Goal: Check status: Check status

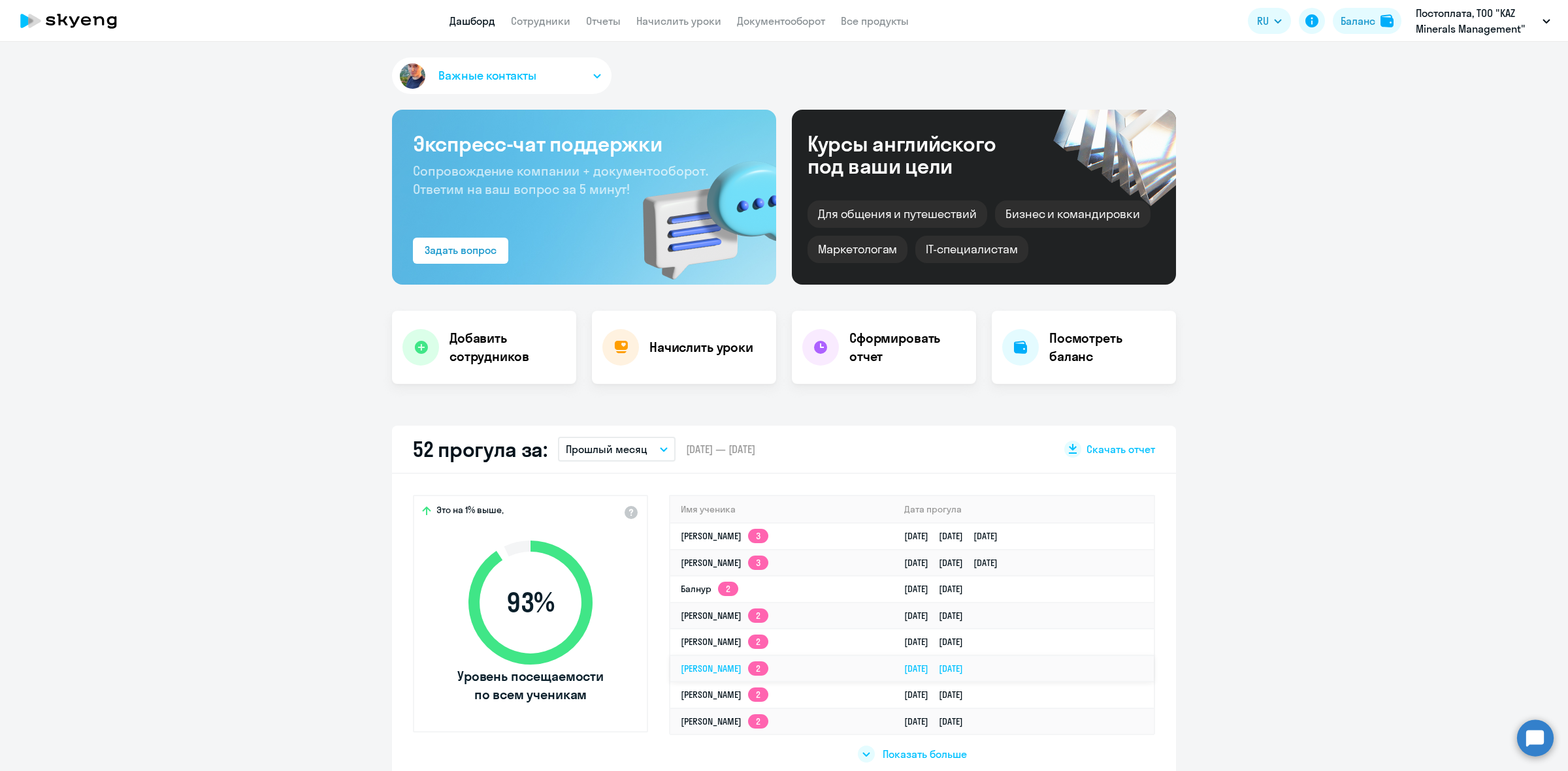
scroll to position [164, 0]
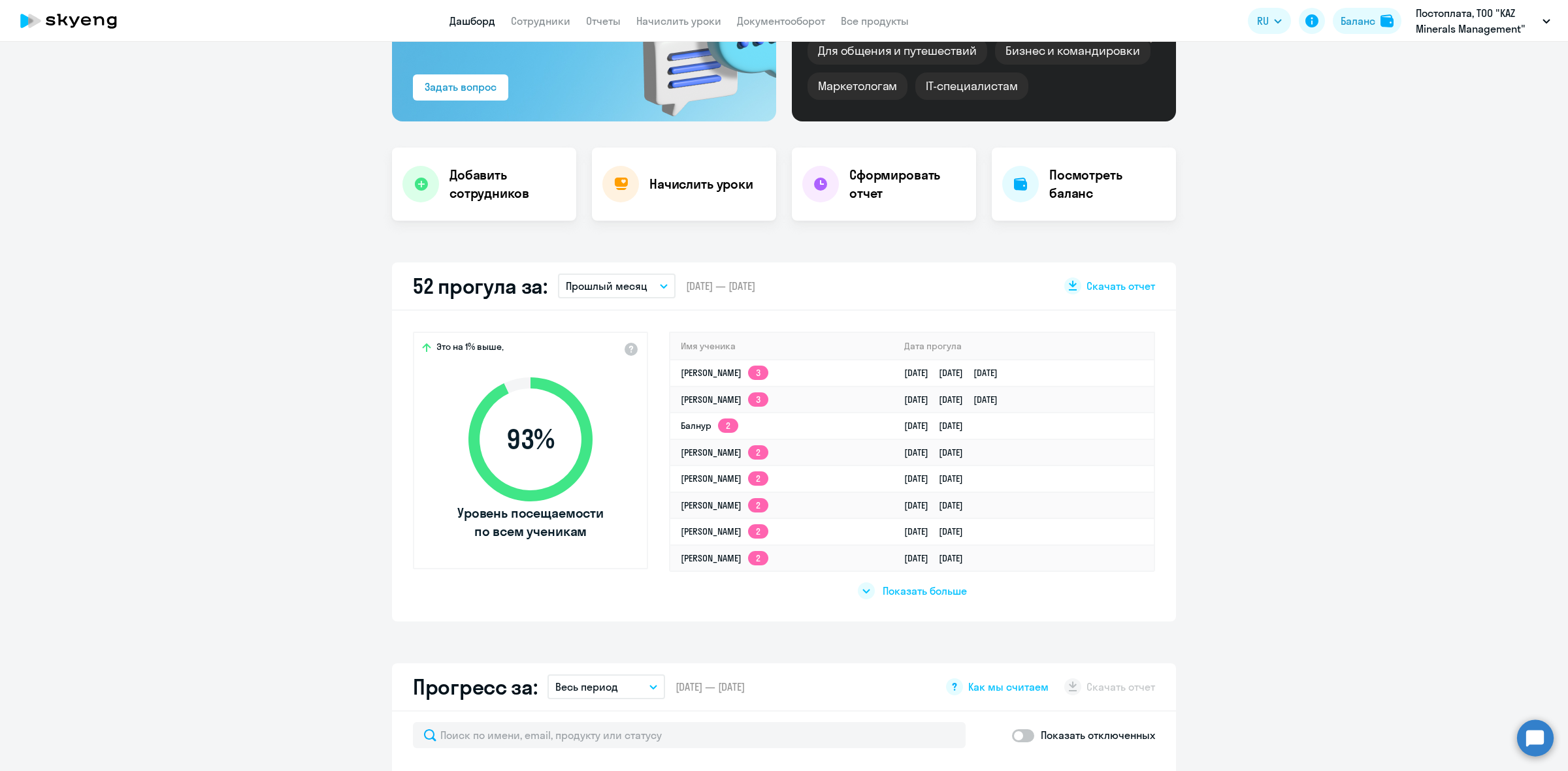
click at [911, 596] on div "Показать больше" at bounding box center [912, 591] width 109 height 17
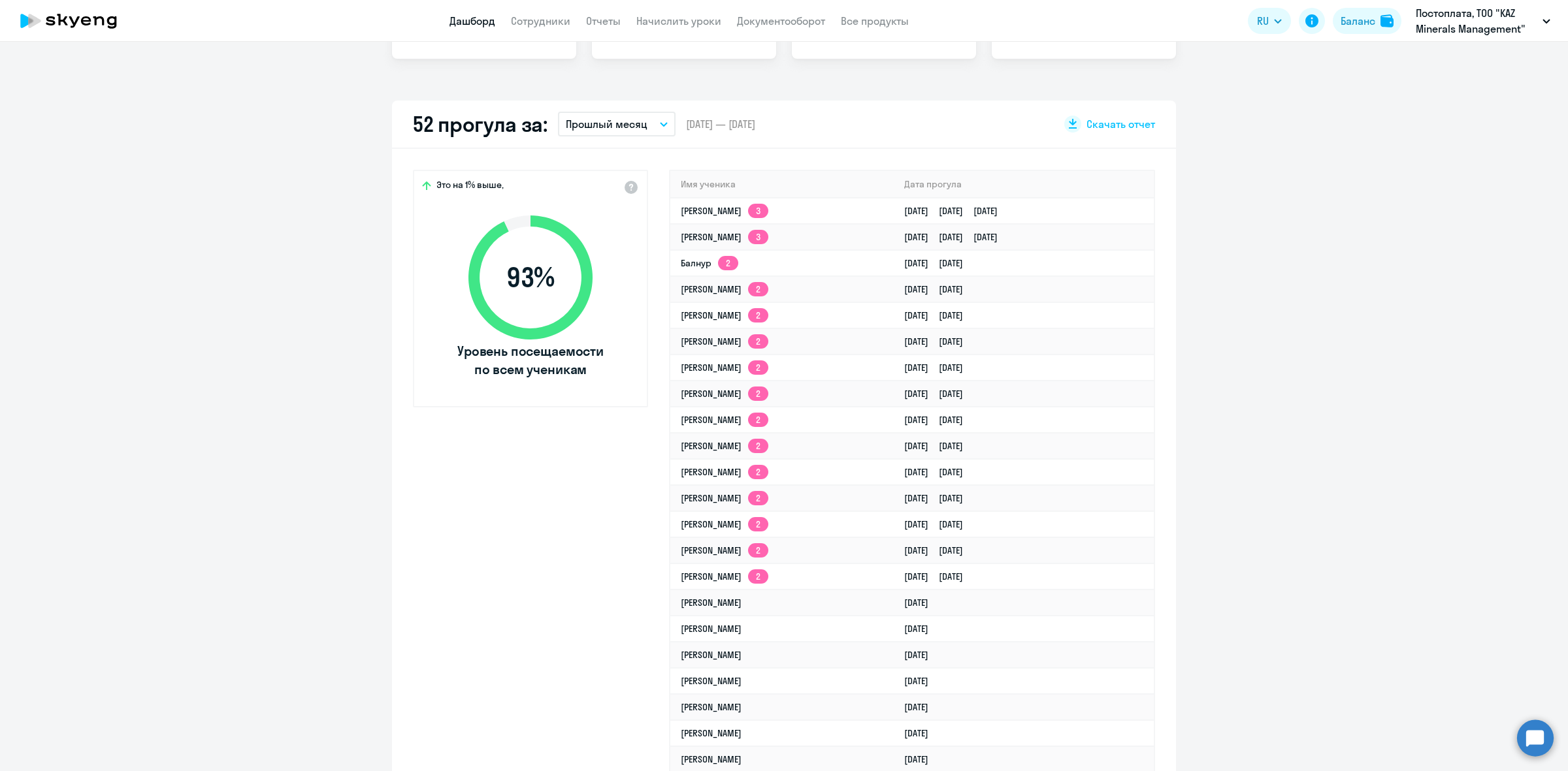
scroll to position [326, 0]
click at [638, 118] on p "Прошлый месяц" at bounding box center [606, 123] width 82 height 16
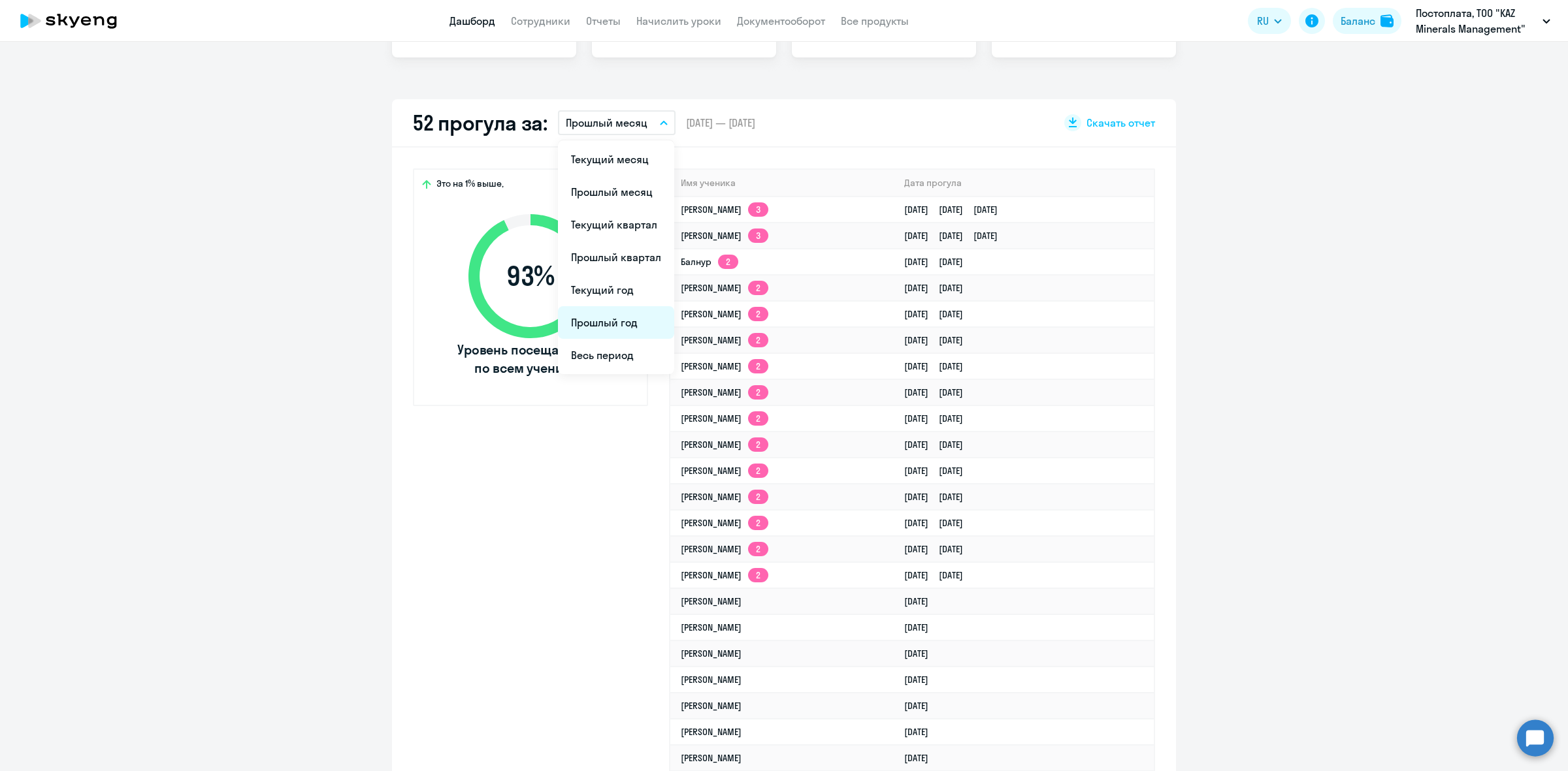
click at [621, 324] on li "Прошлый год" at bounding box center [616, 323] width 116 height 33
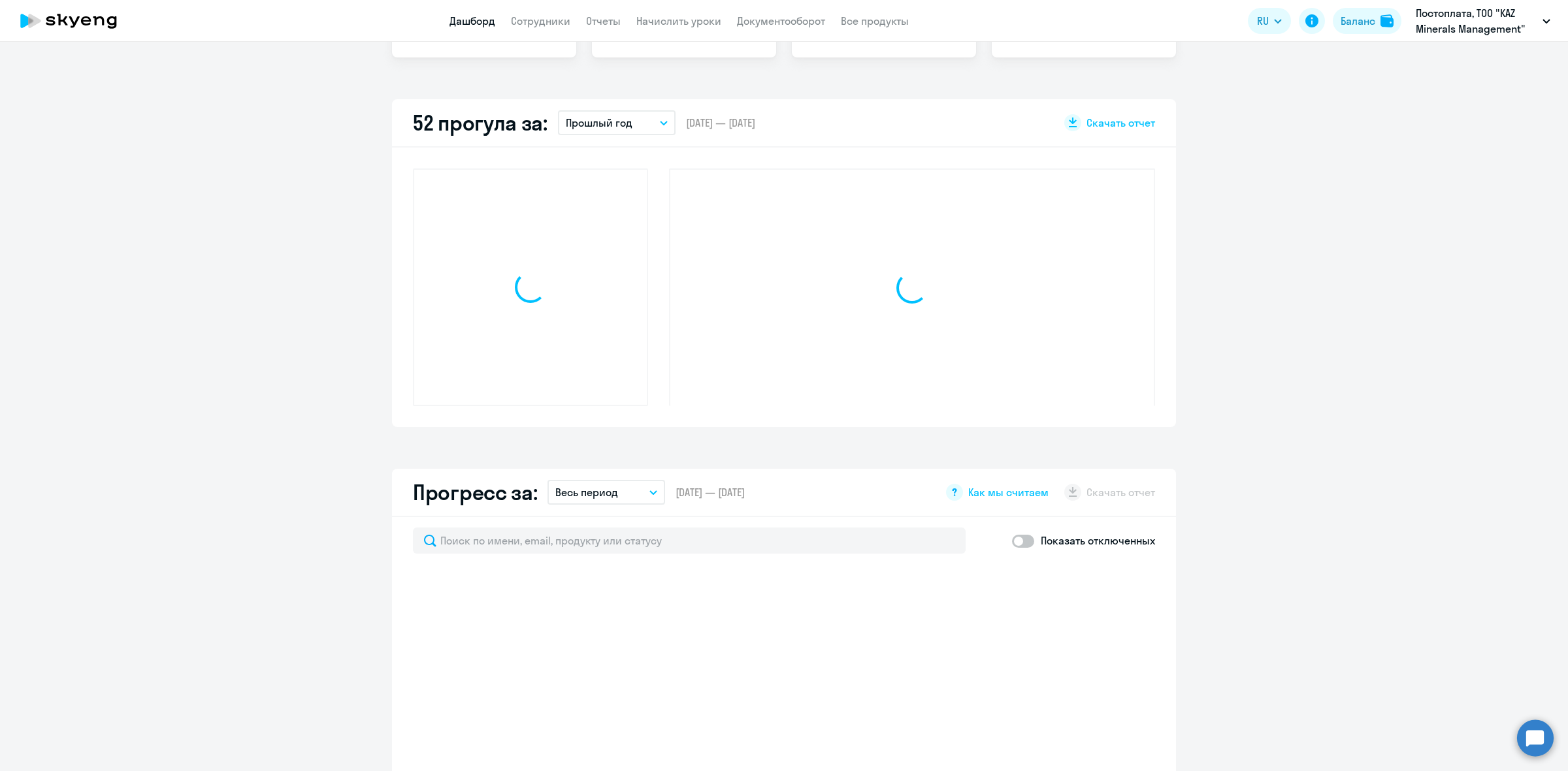
select select "30"
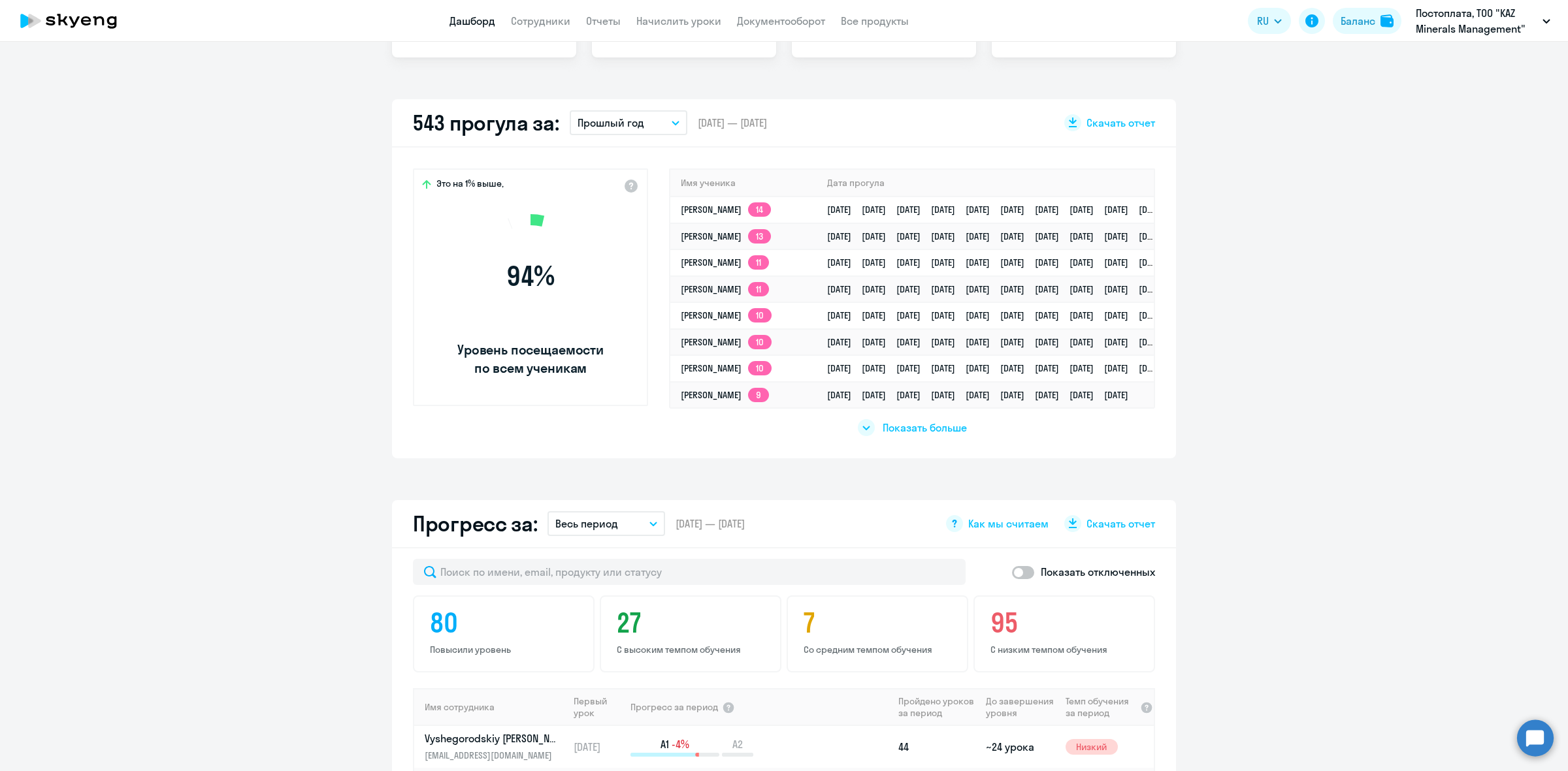
click at [709, 122] on span "[DATE] — [DATE]" at bounding box center [732, 123] width 70 height 14
click at [686, 121] on div "543 прогула за: Прошлый год Текущий месяц Прошлый месяц Текущий квартал [GEOGRA…" at bounding box center [784, 123] width 784 height 48
click at [680, 120] on div "543 прогула за: Прошлый год Текущий месяц Прошлый месяц Текущий квартал [GEOGRA…" at bounding box center [784, 123] width 784 height 48
click at [672, 120] on icon "button" at bounding box center [675, 123] width 8 height 4
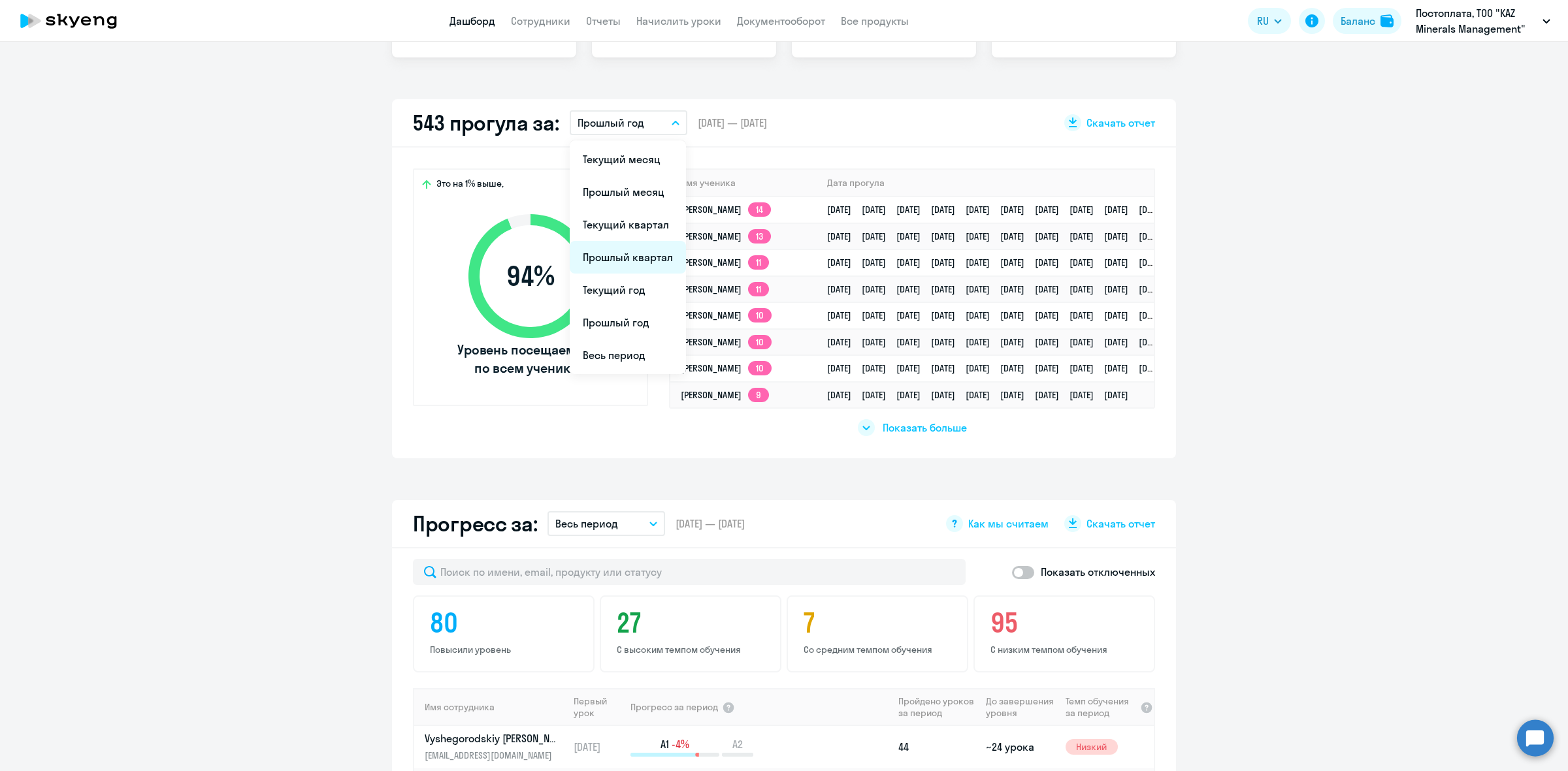
click at [636, 255] on li "Прошлый квартал" at bounding box center [628, 257] width 116 height 33
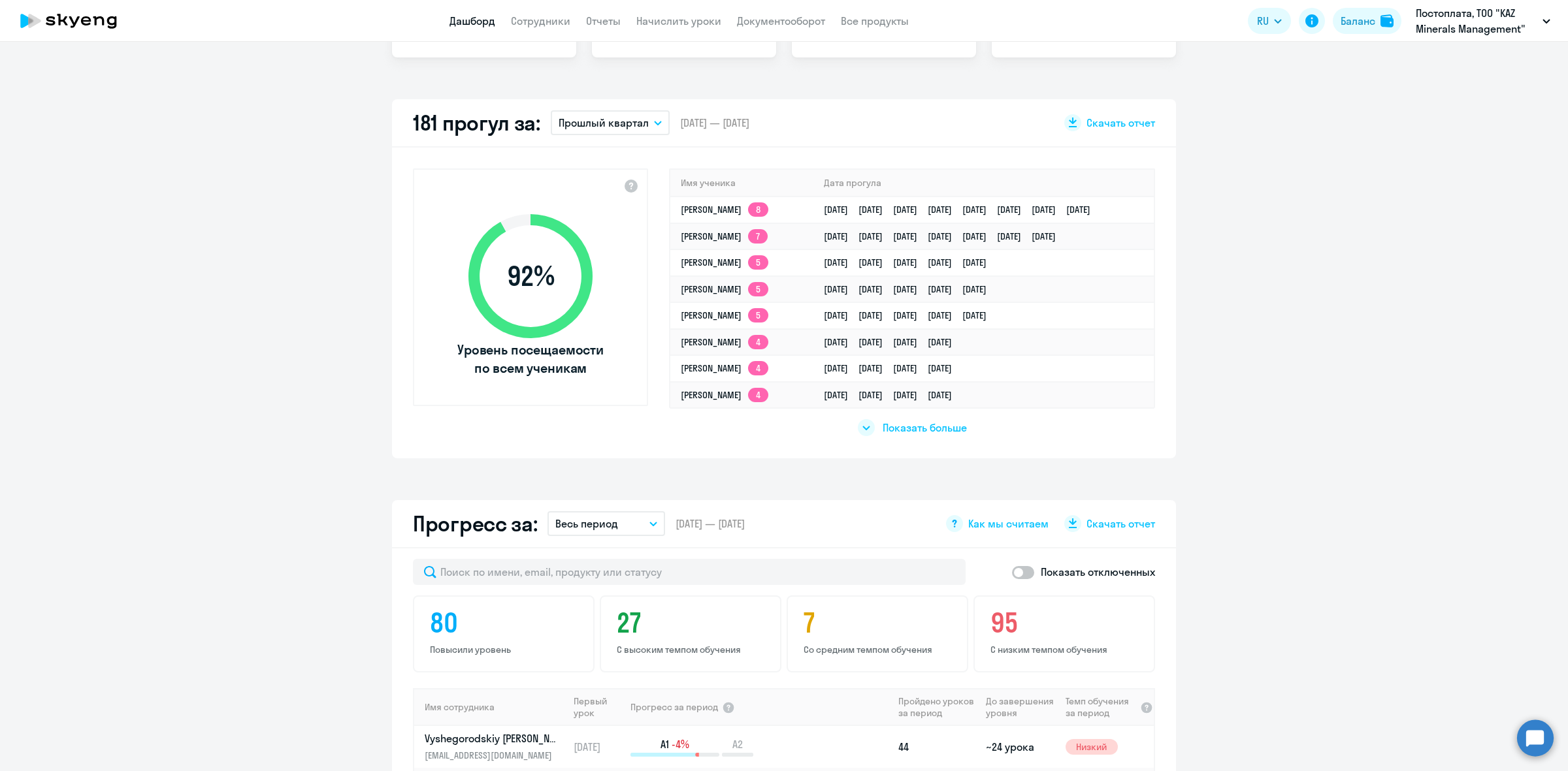
click at [858, 419] on div at bounding box center [866, 427] width 17 height 17
